Goal: Check status: Check status

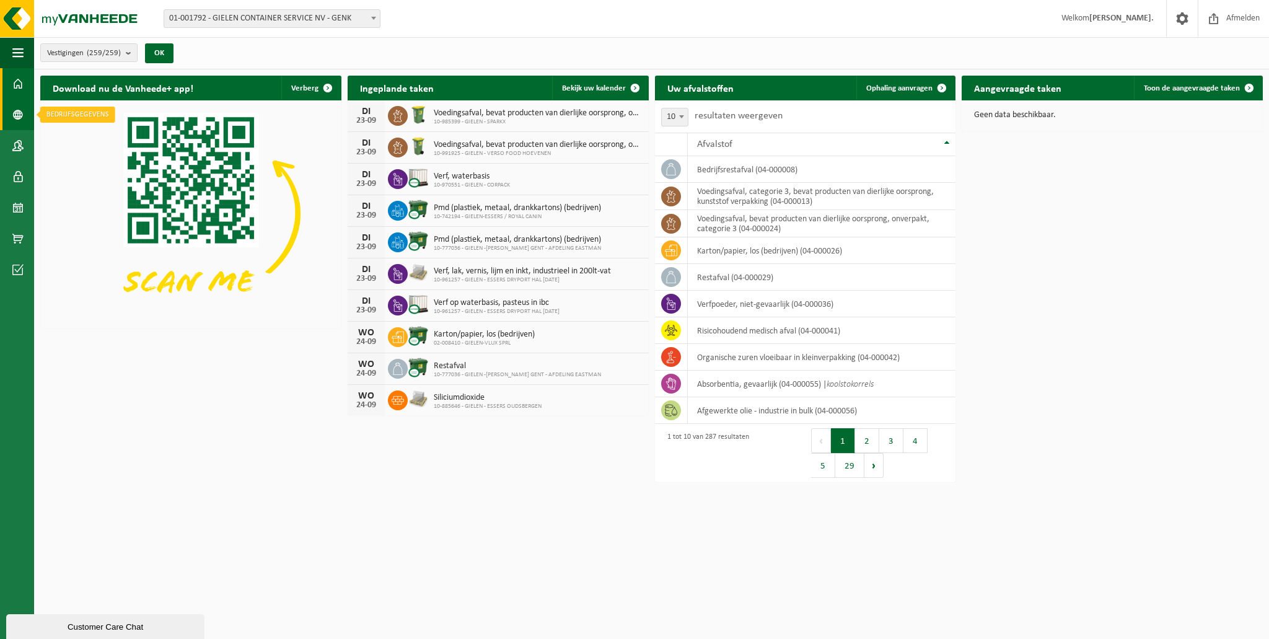
click at [20, 108] on span at bounding box center [17, 114] width 11 height 31
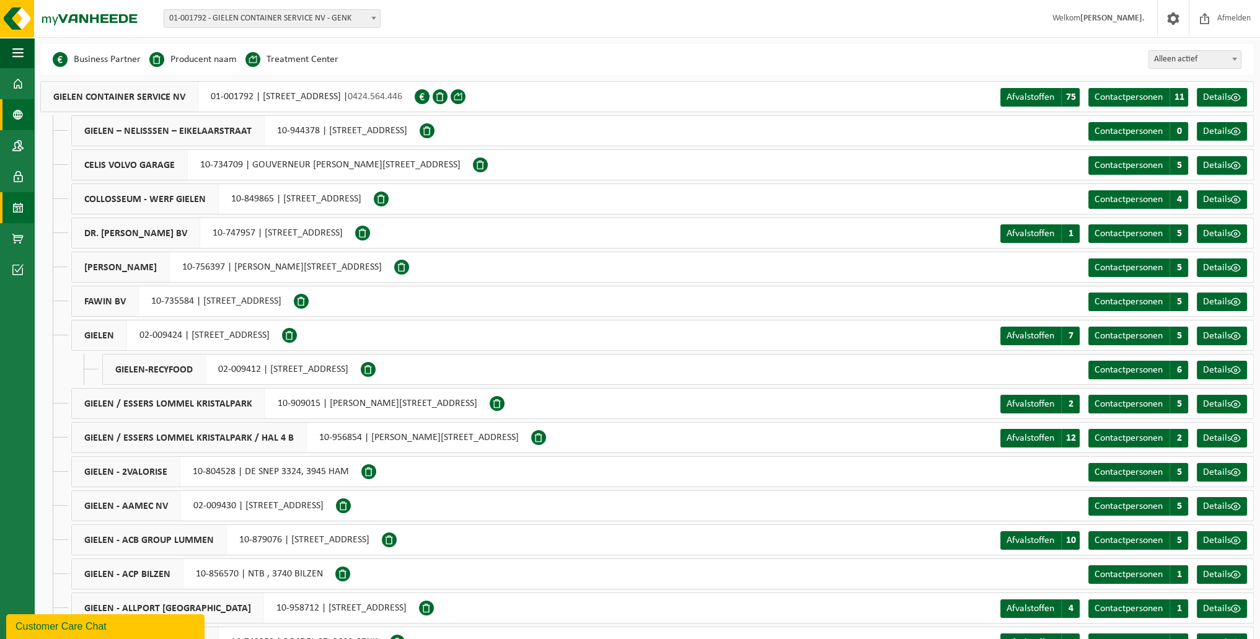
click at [14, 205] on span at bounding box center [17, 207] width 11 height 31
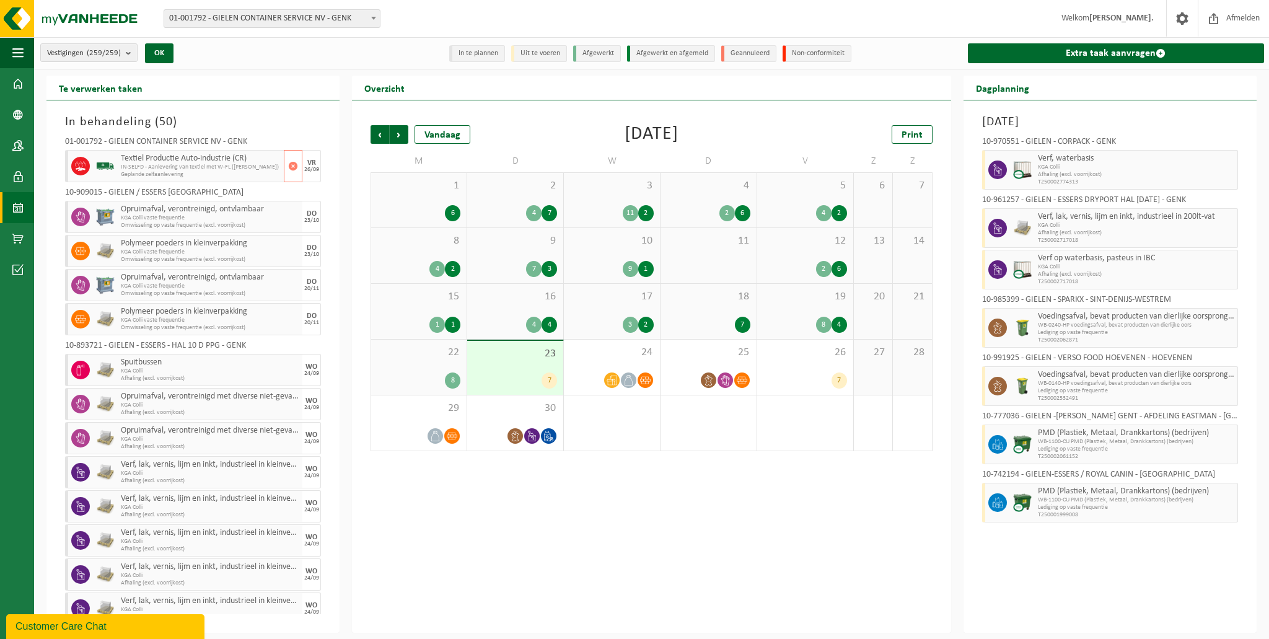
click at [177, 165] on span "IN-SELFD - Aanlevering van textiel met W-FL (PELZER)" at bounding box center [201, 167] width 160 height 7
click at [105, 162] on img at bounding box center [105, 166] width 19 height 19
click at [384, 133] on span "Vorige" at bounding box center [380, 134] width 19 height 19
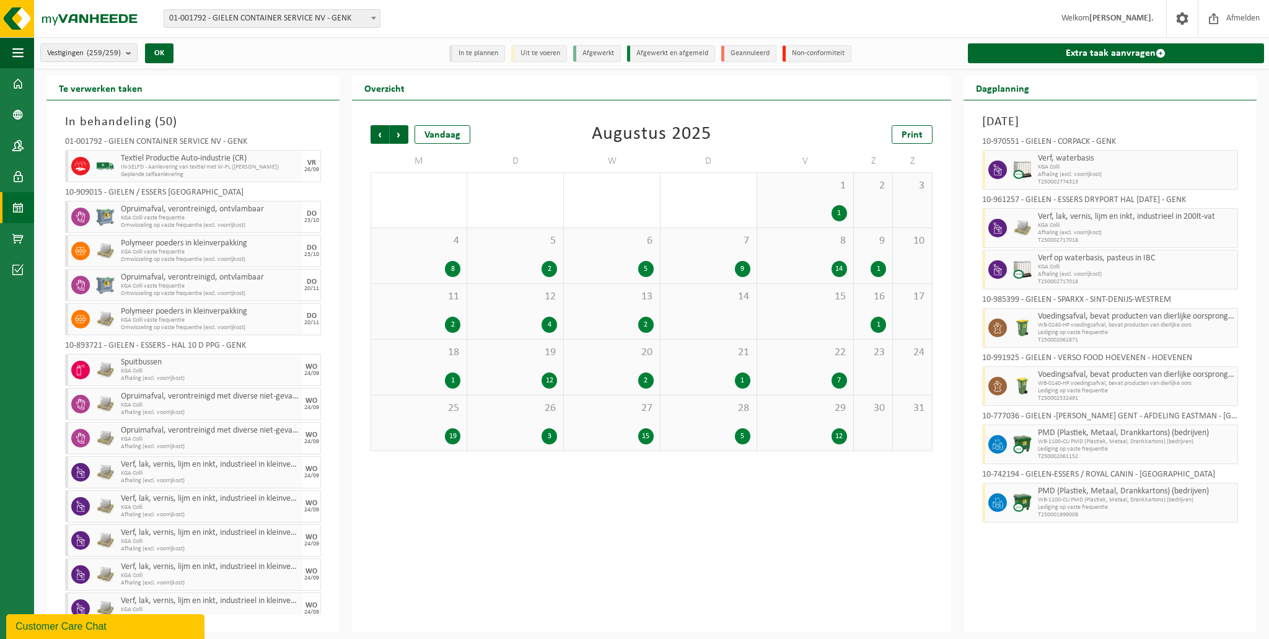
click at [399, 252] on div "4 8" at bounding box center [418, 255] width 95 height 55
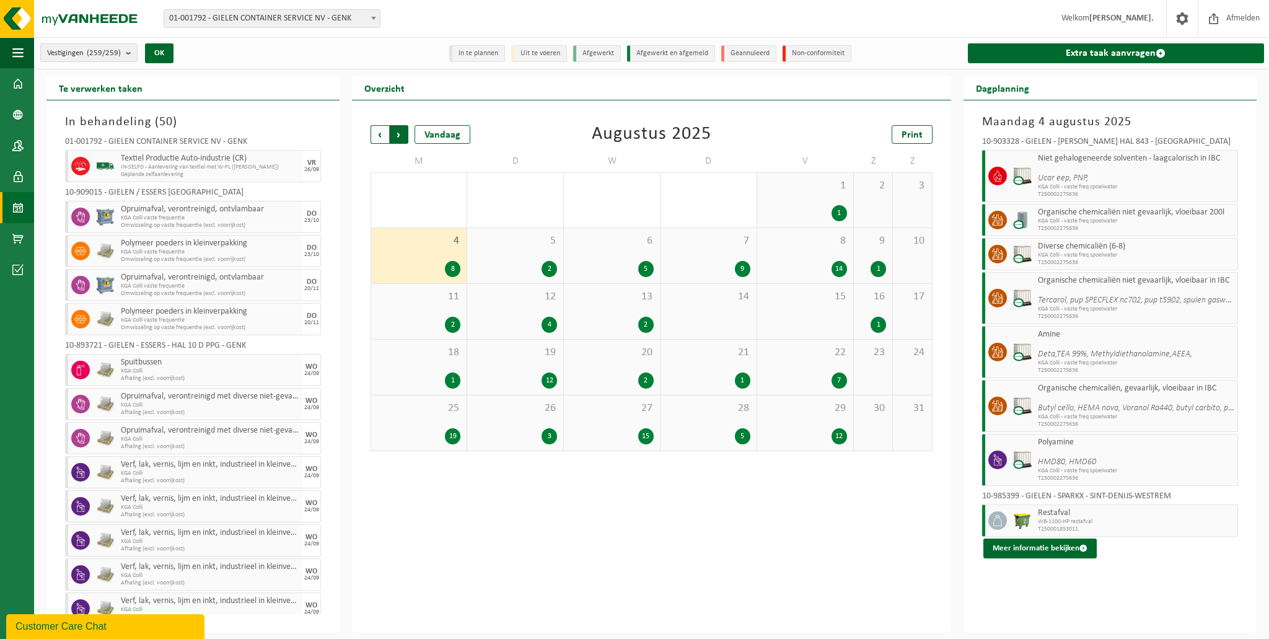
click at [377, 131] on span "Vorige" at bounding box center [380, 134] width 19 height 19
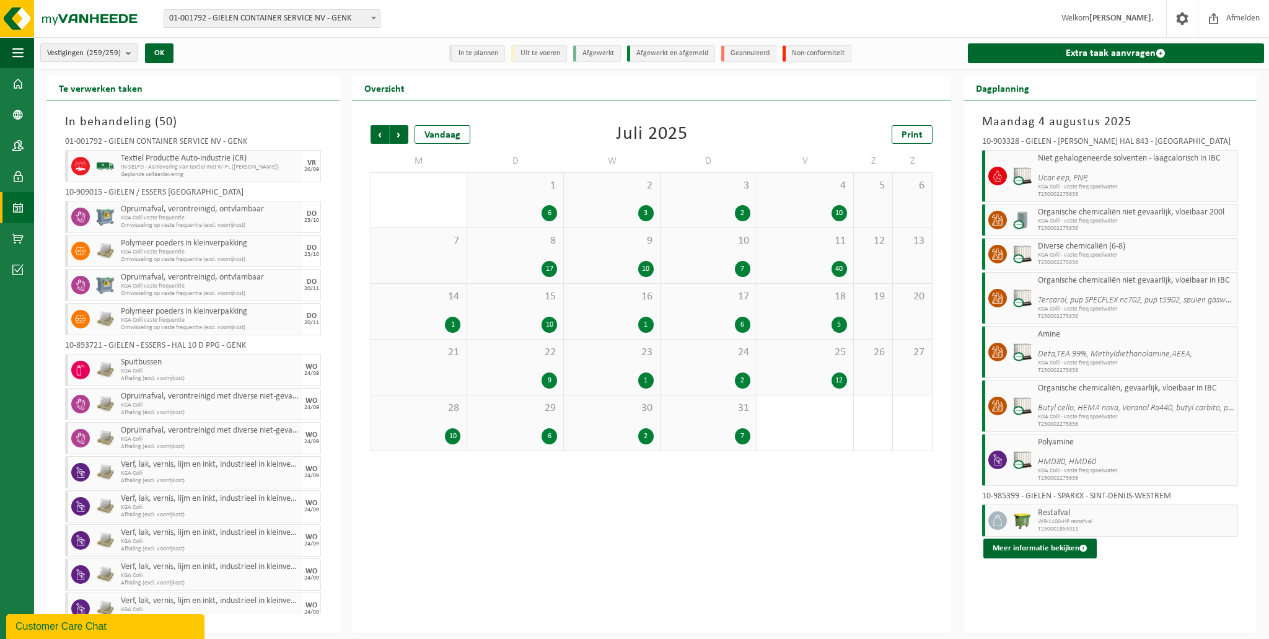
click at [823, 249] on div "11 40" at bounding box center [805, 255] width 96 height 55
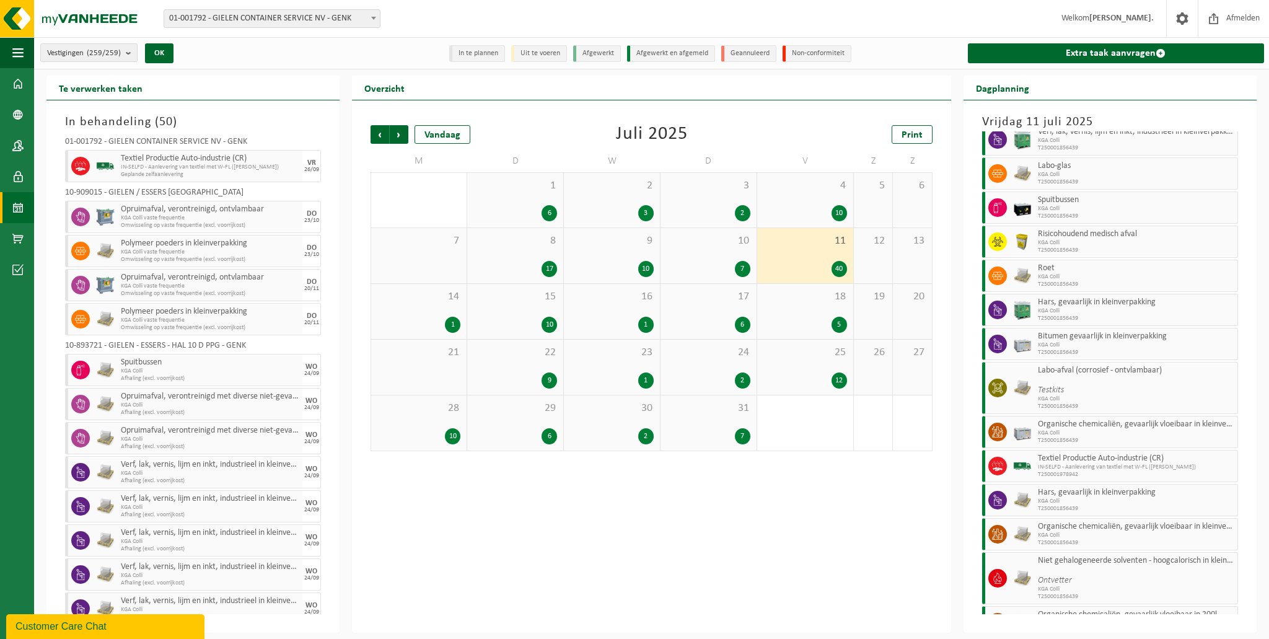
scroll to position [188, 0]
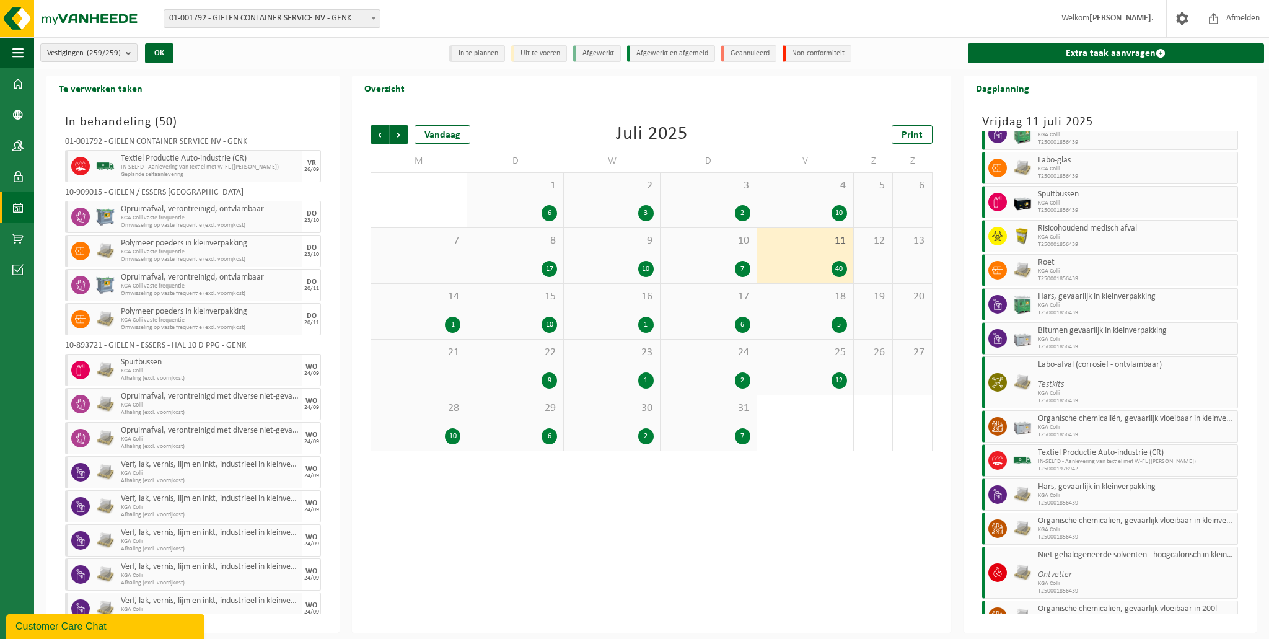
click at [1085, 465] on span "T250001978942" at bounding box center [1136, 468] width 196 height 7
drag, startPoint x: 1085, startPoint y: 463, endPoint x: 1034, endPoint y: 468, distance: 50.4
click at [1035, 468] on div "Textiel Productie Auto-industrie (CR) IN-SELFD - Aanlevering van textiel met W-…" at bounding box center [1136, 460] width 203 height 32
click at [152, 165] on span "IN-SELFD - Aanlevering van textiel met W-FL (PELZER)" at bounding box center [201, 167] width 160 height 7
click at [1117, 10] on span "Welkom LAURA KIERINGDOONGO." at bounding box center [1107, 18] width 117 height 37
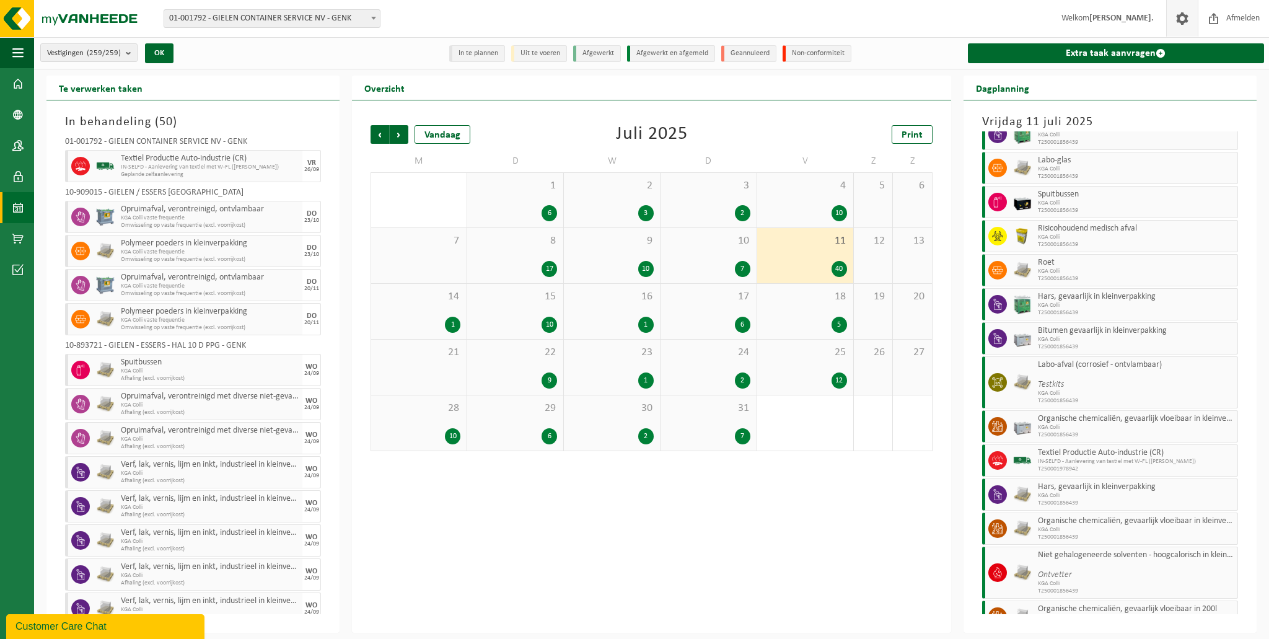
click at [1177, 27] on span at bounding box center [1182, 18] width 19 height 37
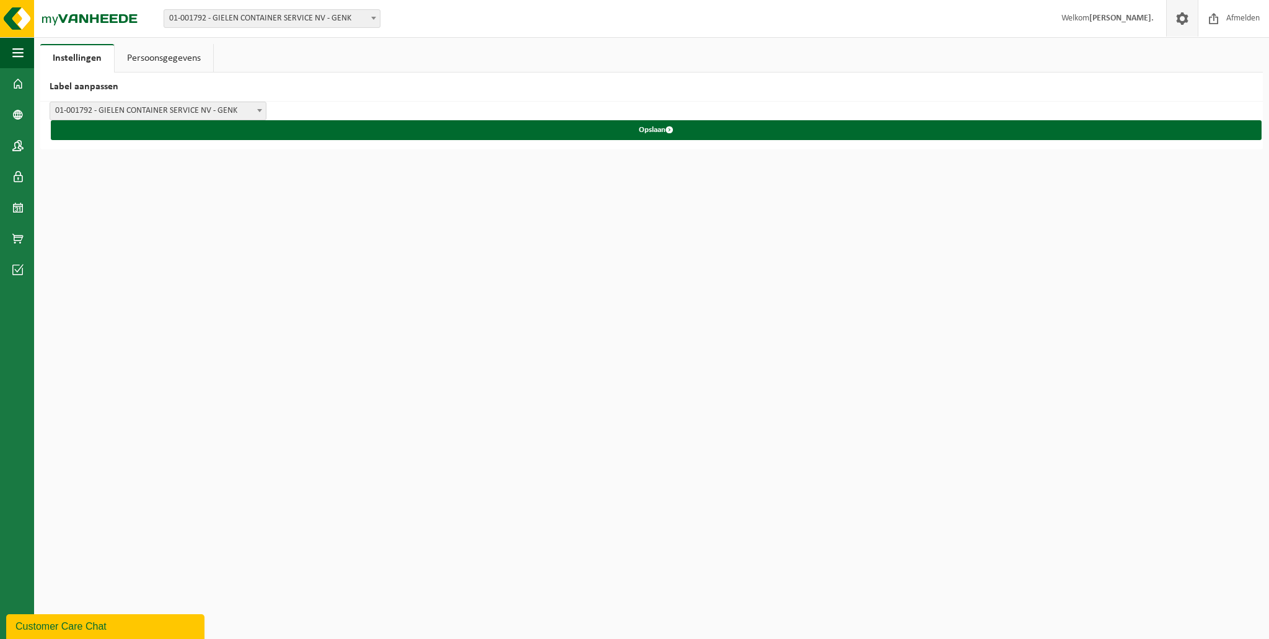
click at [160, 54] on link "Persoonsgegevens" at bounding box center [164, 58] width 99 height 29
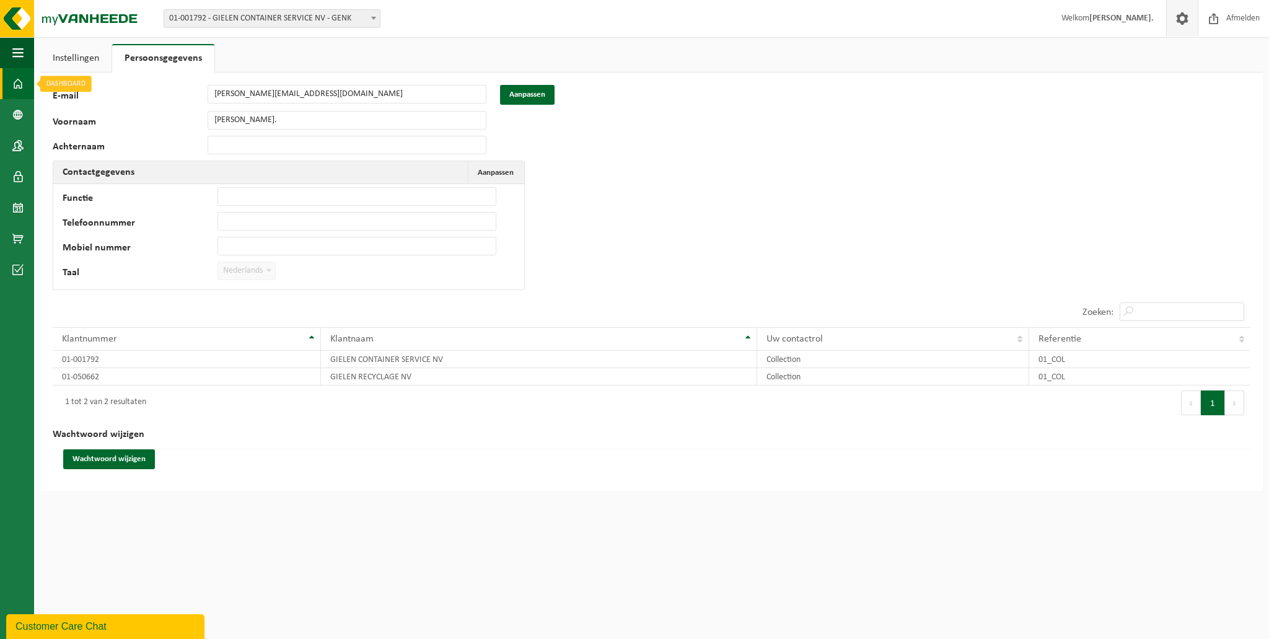
click at [10, 83] on link "Dashboard" at bounding box center [17, 83] width 34 height 31
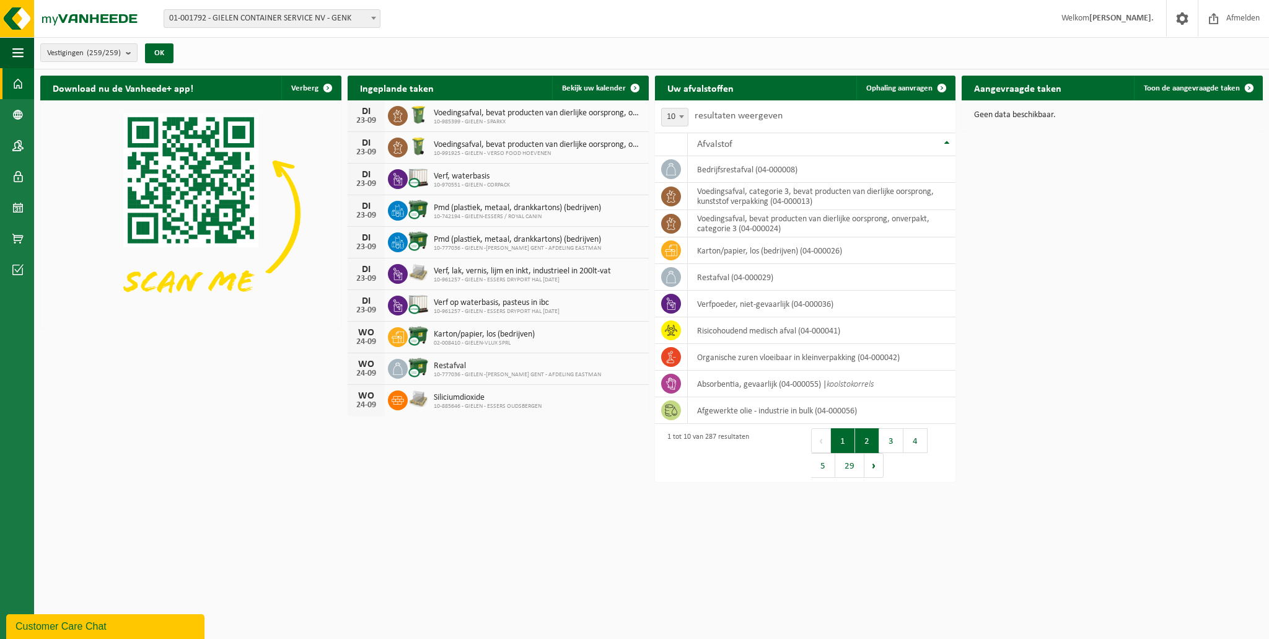
click at [868, 441] on button "2" at bounding box center [867, 440] width 24 height 25
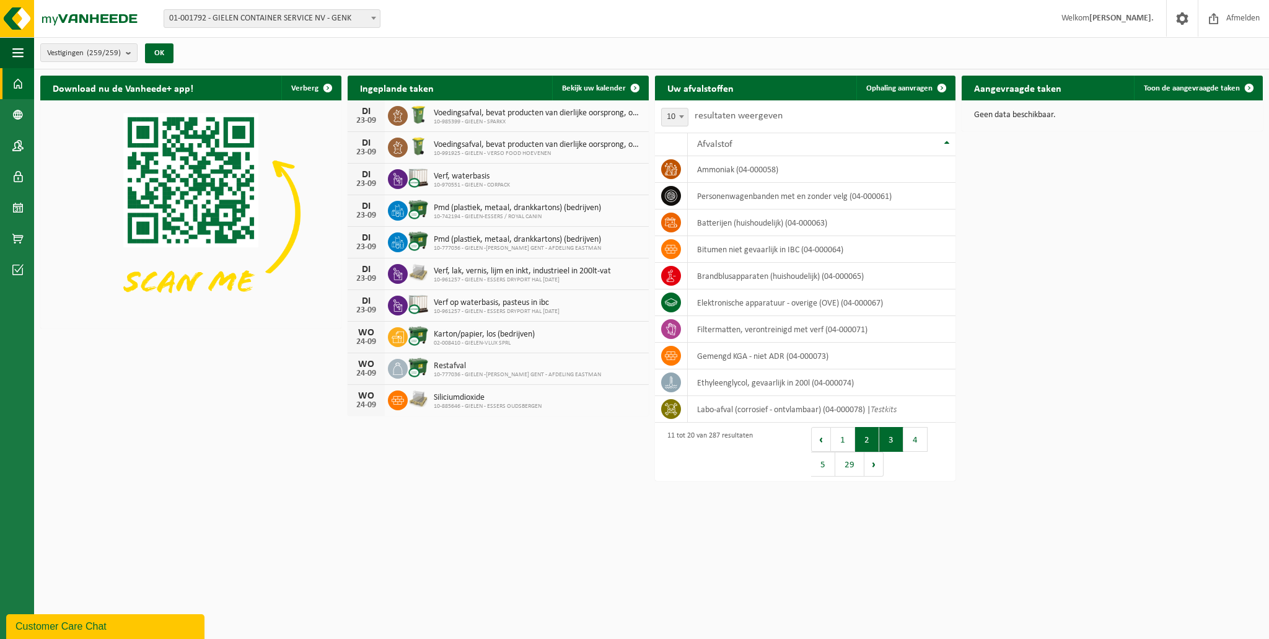
click at [883, 441] on button "3" at bounding box center [891, 439] width 24 height 25
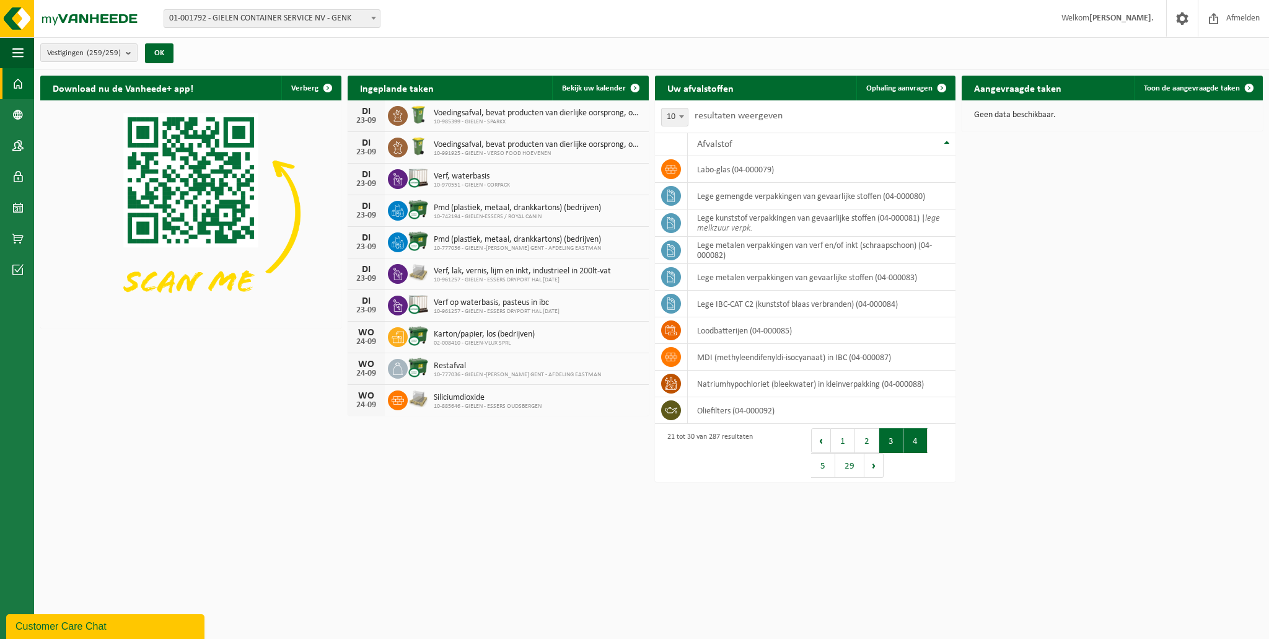
click at [912, 441] on button "4" at bounding box center [916, 440] width 24 height 25
